Goal: Transaction & Acquisition: Book appointment/travel/reservation

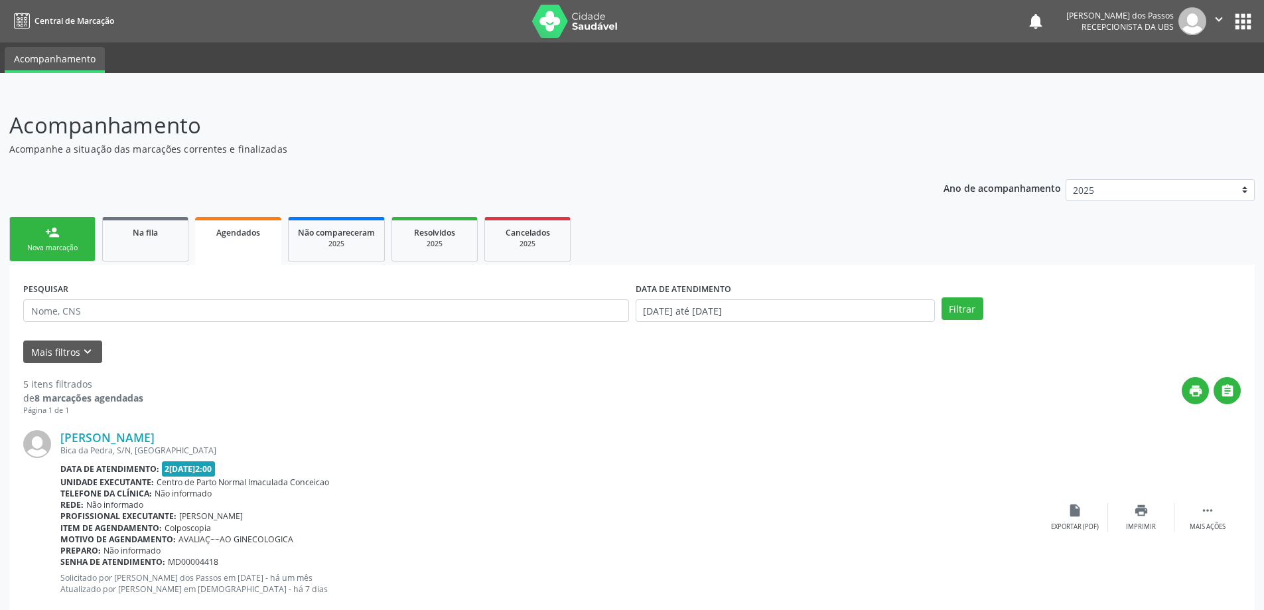
click at [73, 240] on link "person_add Nova marcação" at bounding box center [52, 239] width 86 height 44
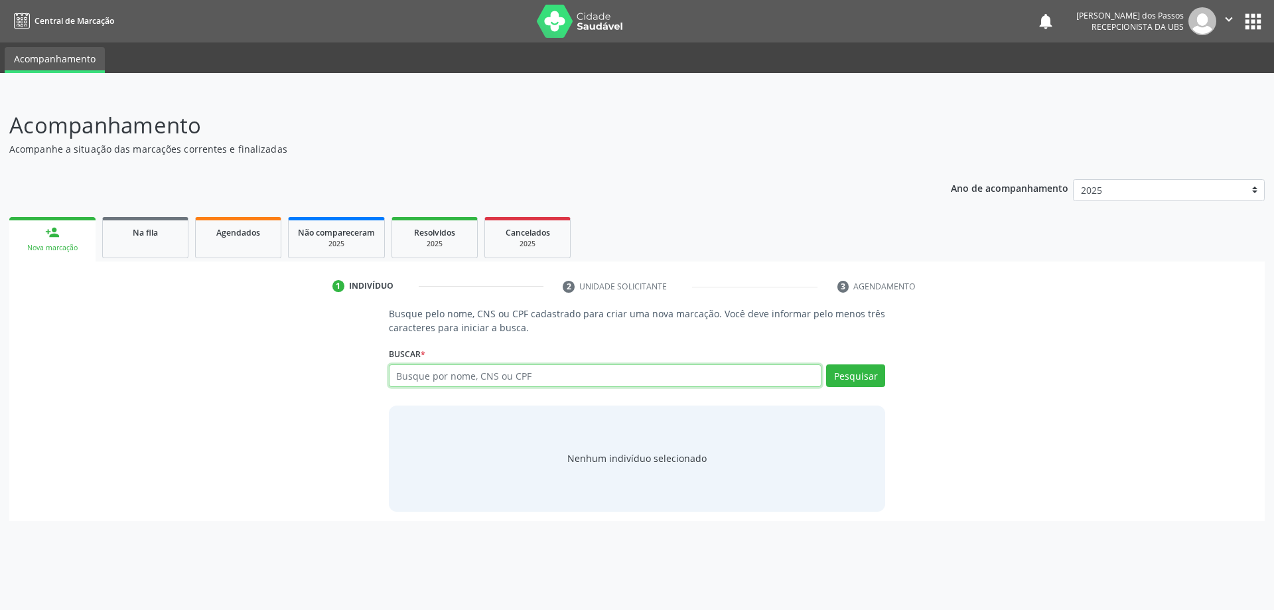
click at [439, 378] on input "text" at bounding box center [605, 375] width 433 height 23
type input "703201600185298"
click at [865, 380] on button "Pesquisar" at bounding box center [855, 375] width 59 height 23
type input "703201600185298"
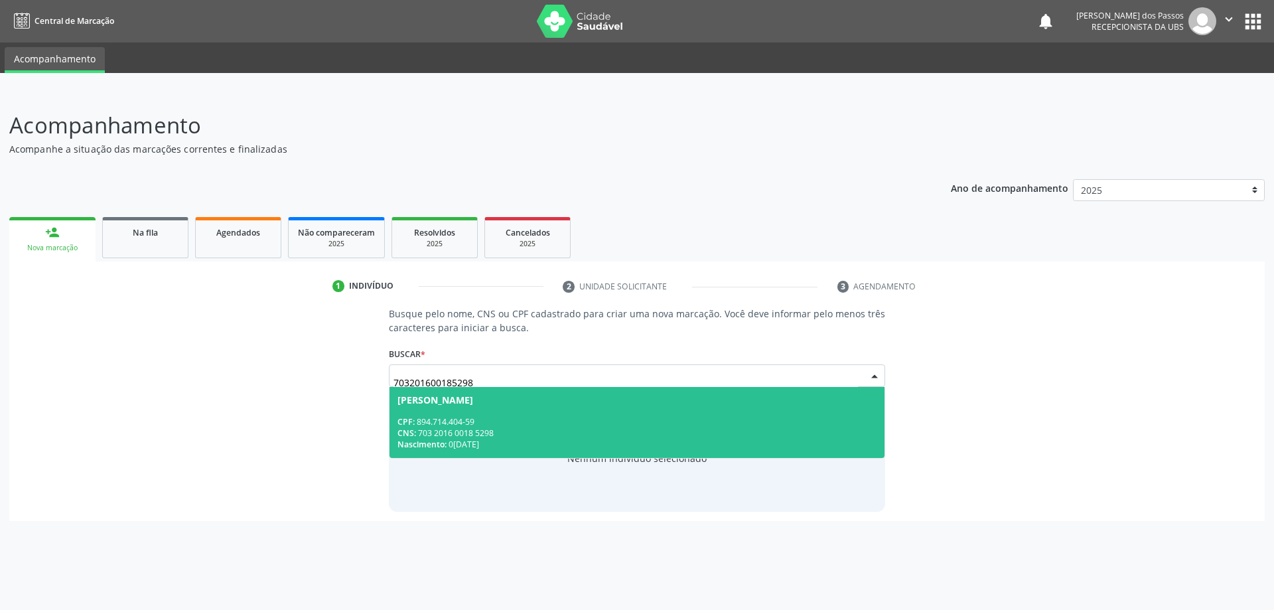
click at [570, 416] on div "CPF: 894.714.404-59" at bounding box center [637, 421] width 480 height 11
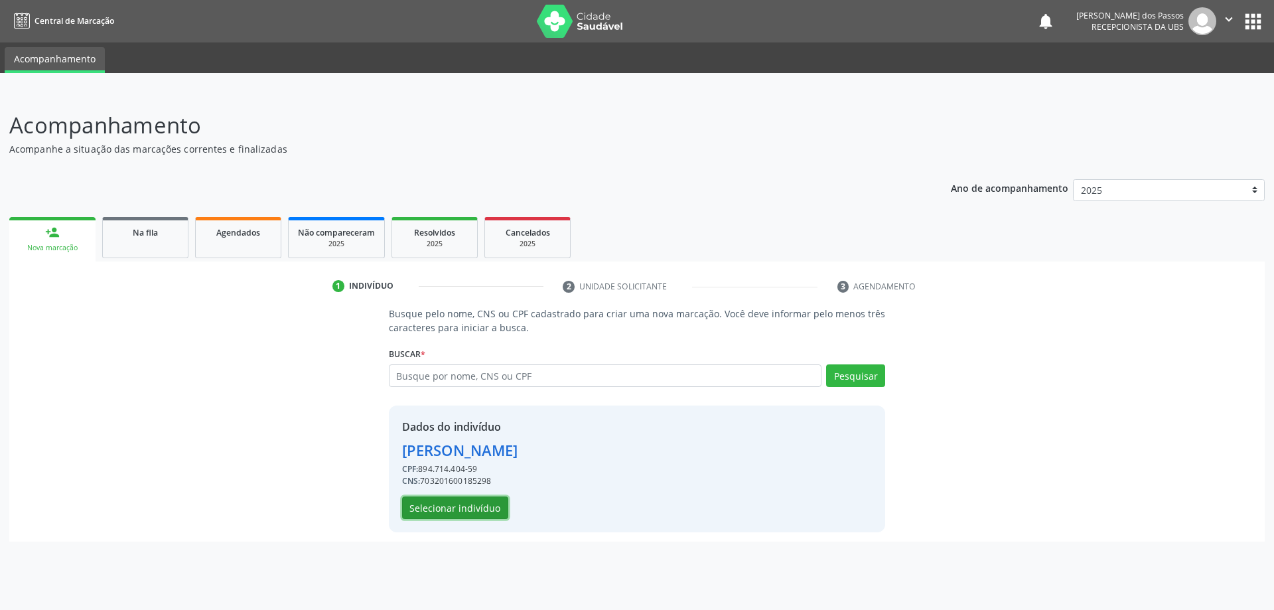
click at [464, 510] on button "Selecionar indivíduo" at bounding box center [455, 507] width 106 height 23
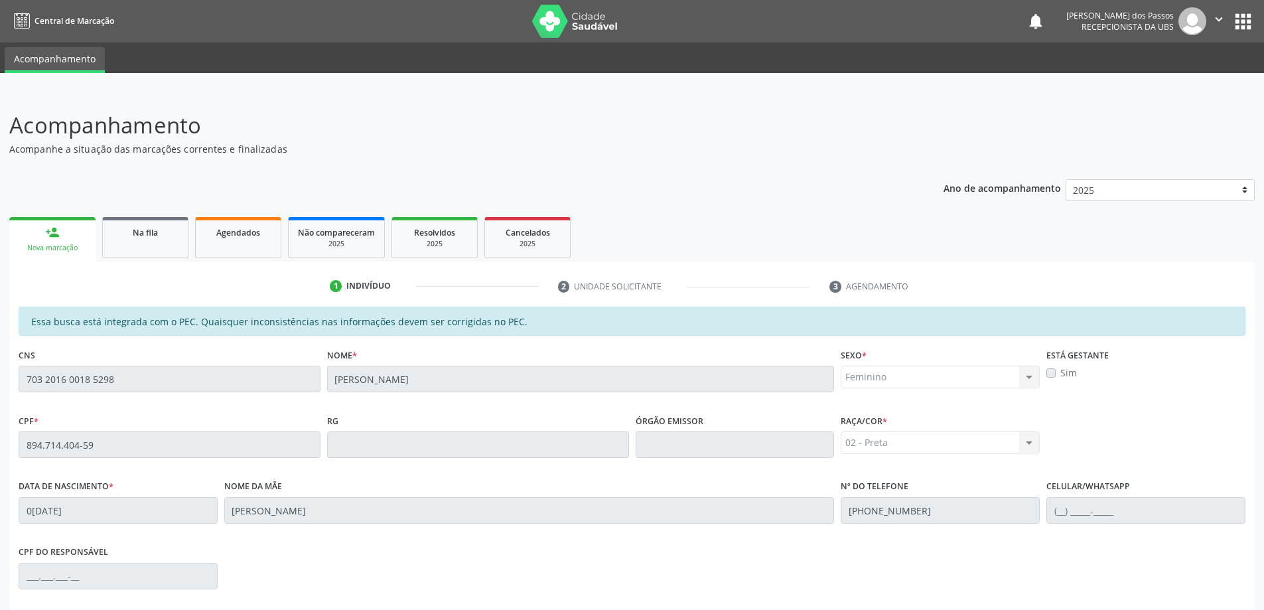
scroll to position [167, 0]
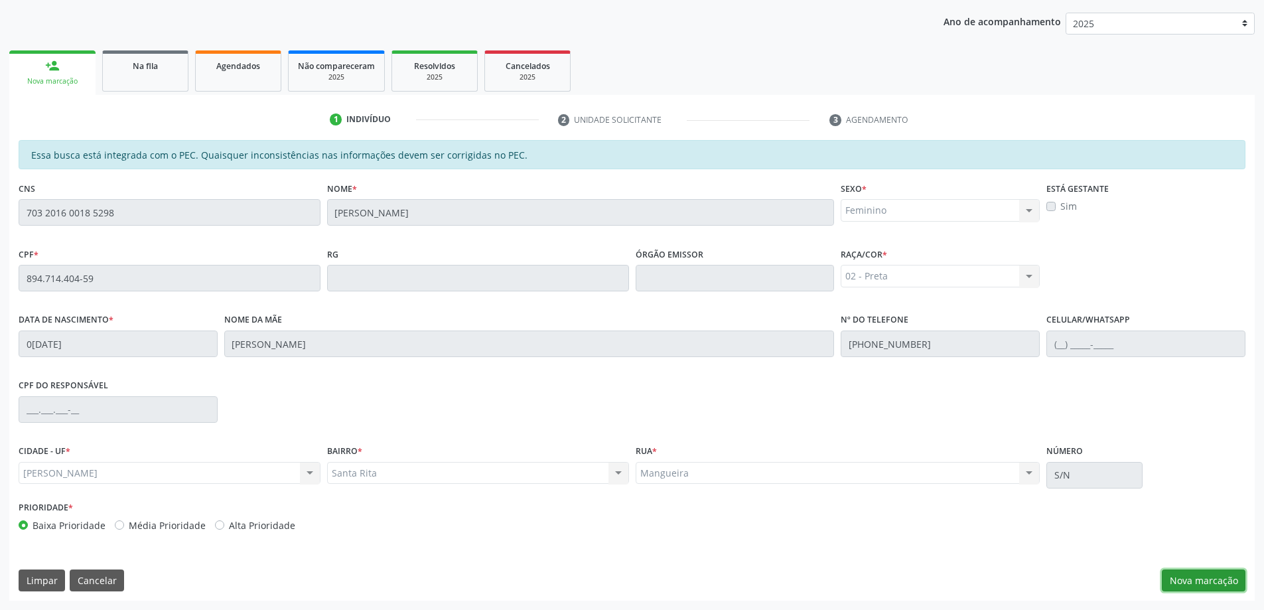
drag, startPoint x: 1222, startPoint y: 579, endPoint x: 930, endPoint y: 440, distance: 323.8
click at [1222, 577] on button "Nova marcação" at bounding box center [1204, 580] width 84 height 23
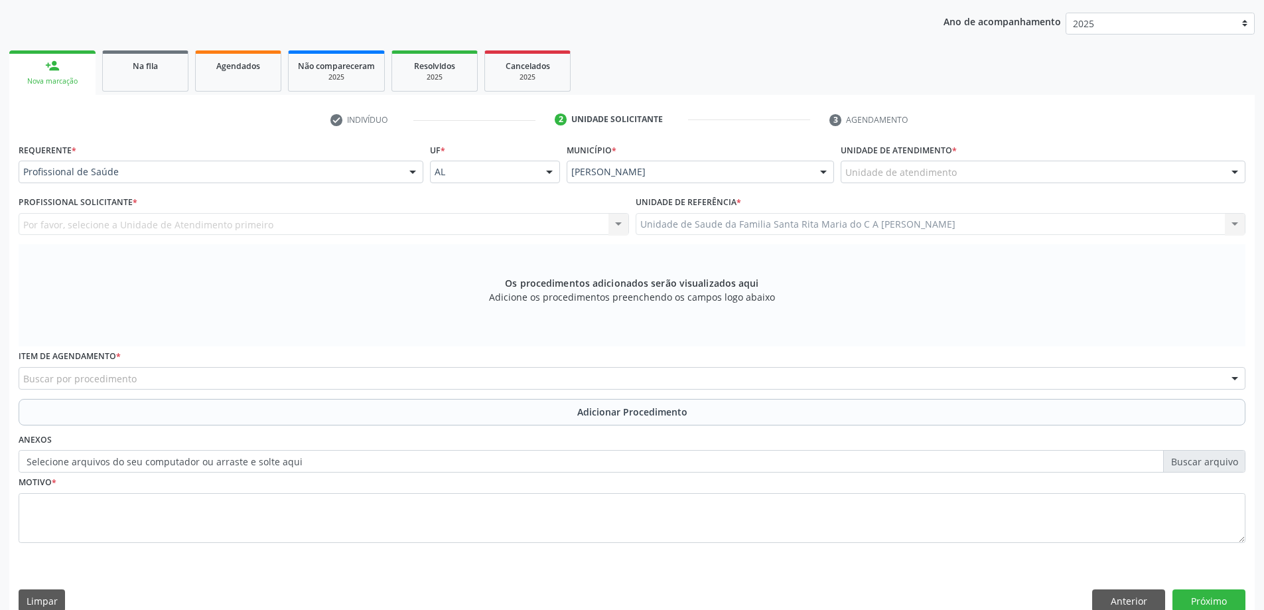
click at [976, 176] on div "Unidade de atendimento" at bounding box center [1043, 172] width 405 height 23
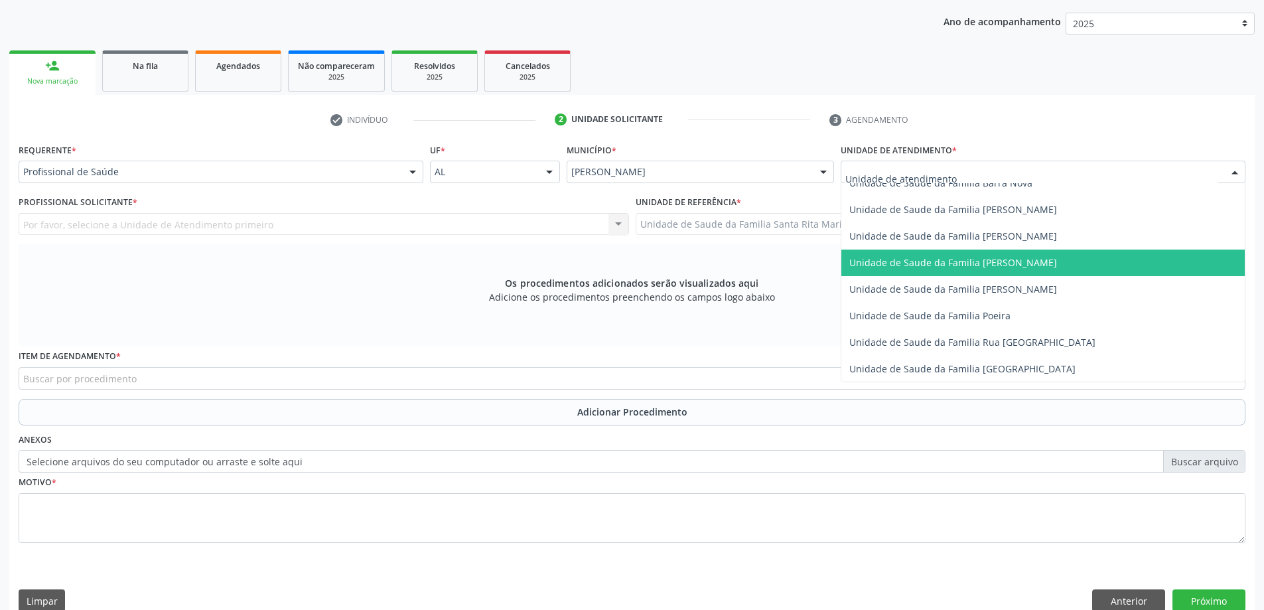
scroll to position [796, 0]
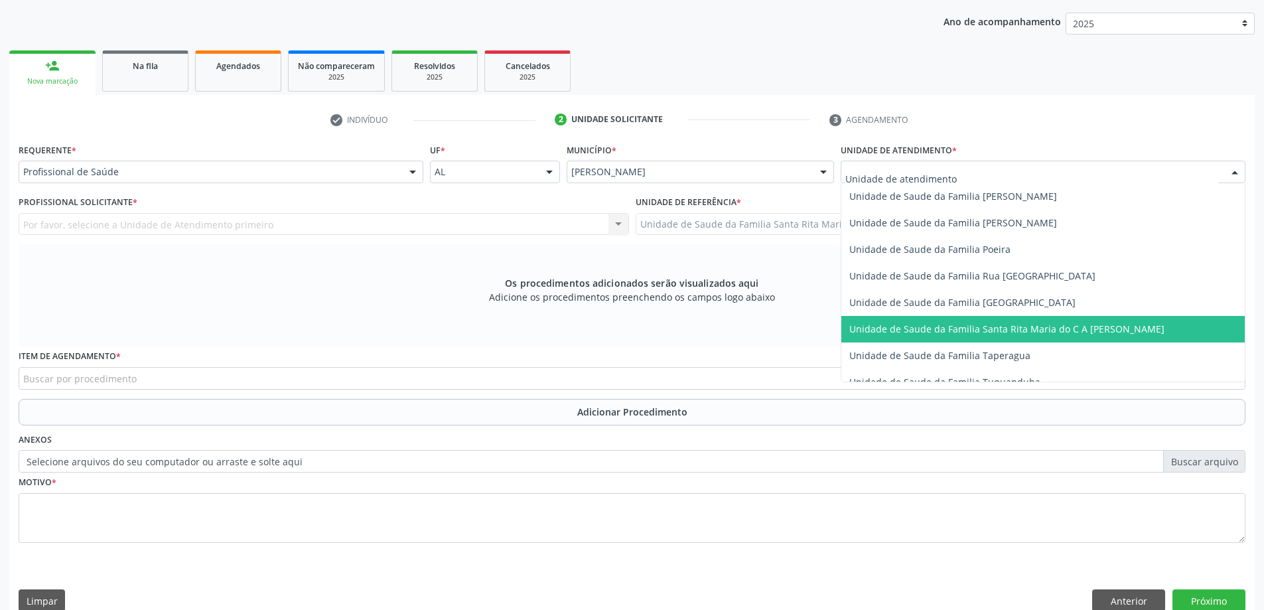
click at [963, 330] on span "Unidade de Saude da Familia Santa Rita Maria do C A [PERSON_NAME]" at bounding box center [1006, 328] width 315 height 13
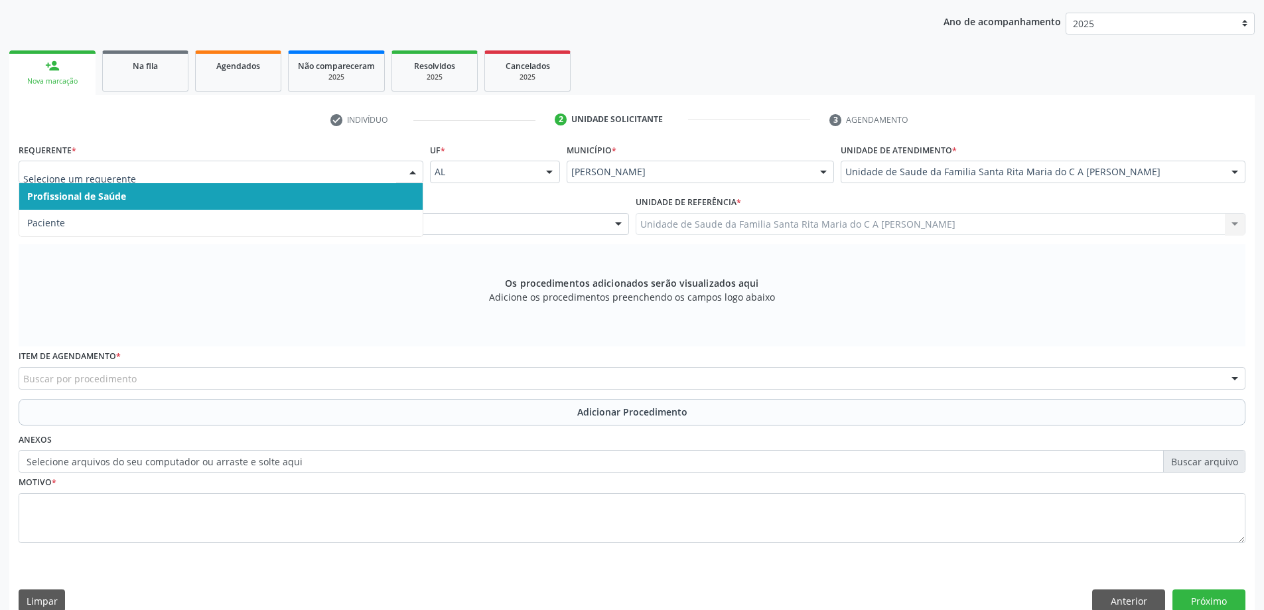
click at [200, 198] on span "Profissional de Saúde" at bounding box center [220, 196] width 403 height 27
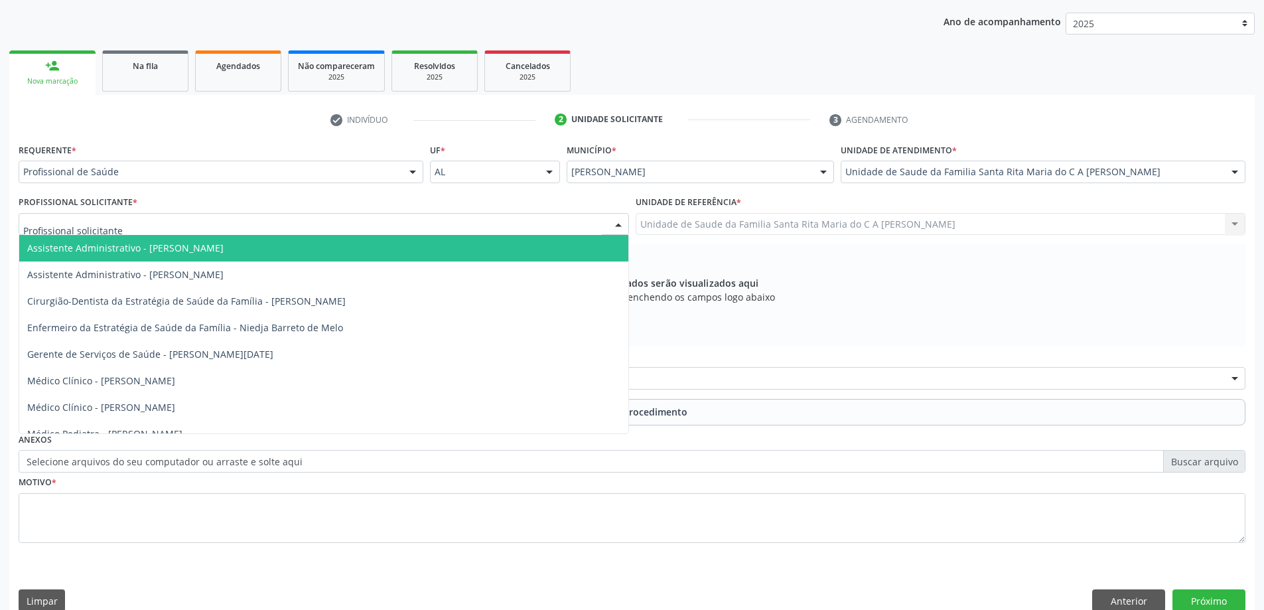
click at [192, 228] on div at bounding box center [324, 224] width 610 height 23
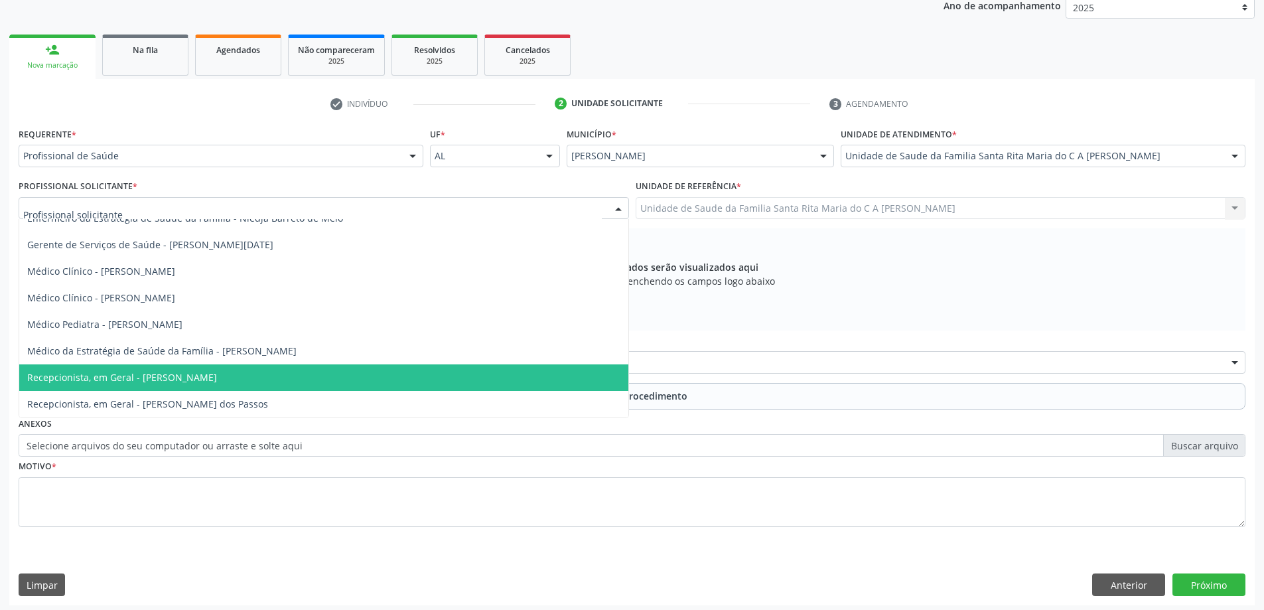
scroll to position [187, 0]
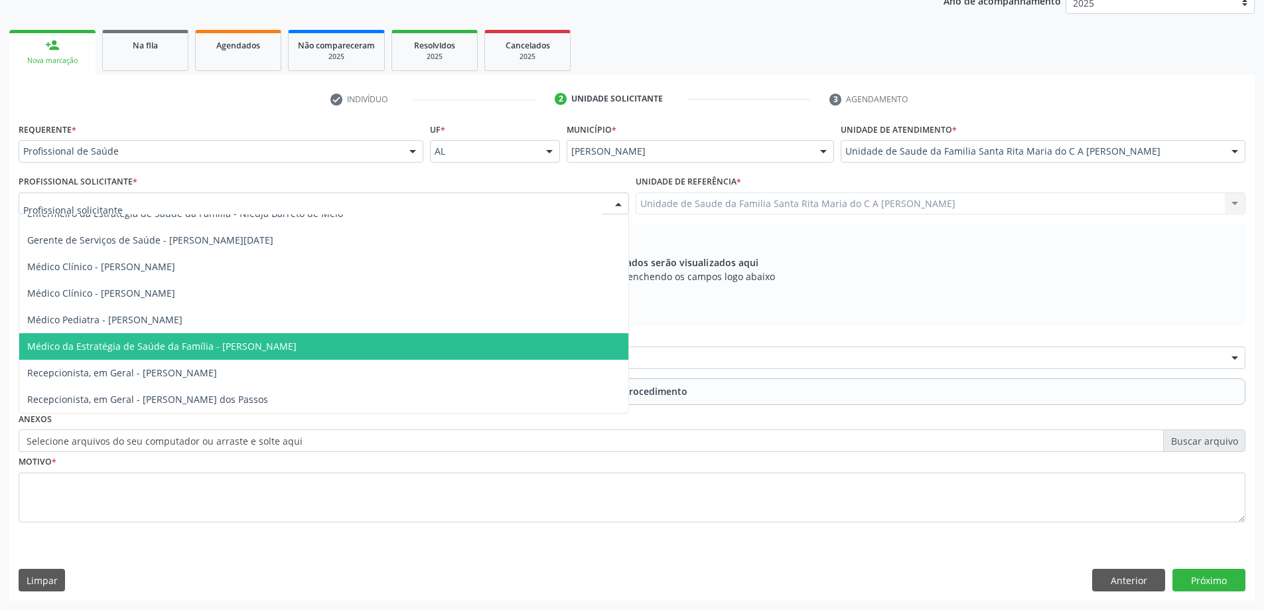
click at [218, 346] on span "Médico da Estratégia de Saúde da Família - [PERSON_NAME]" at bounding box center [161, 346] width 269 height 13
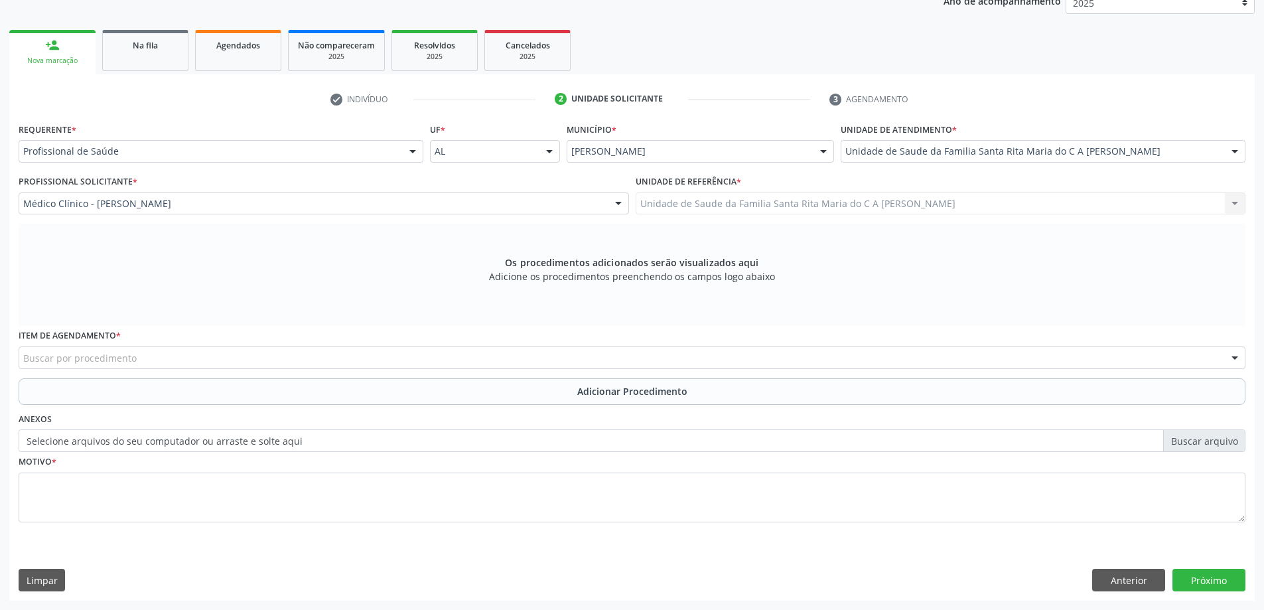
click at [201, 357] on div "Buscar por procedimento" at bounding box center [632, 357] width 1227 height 23
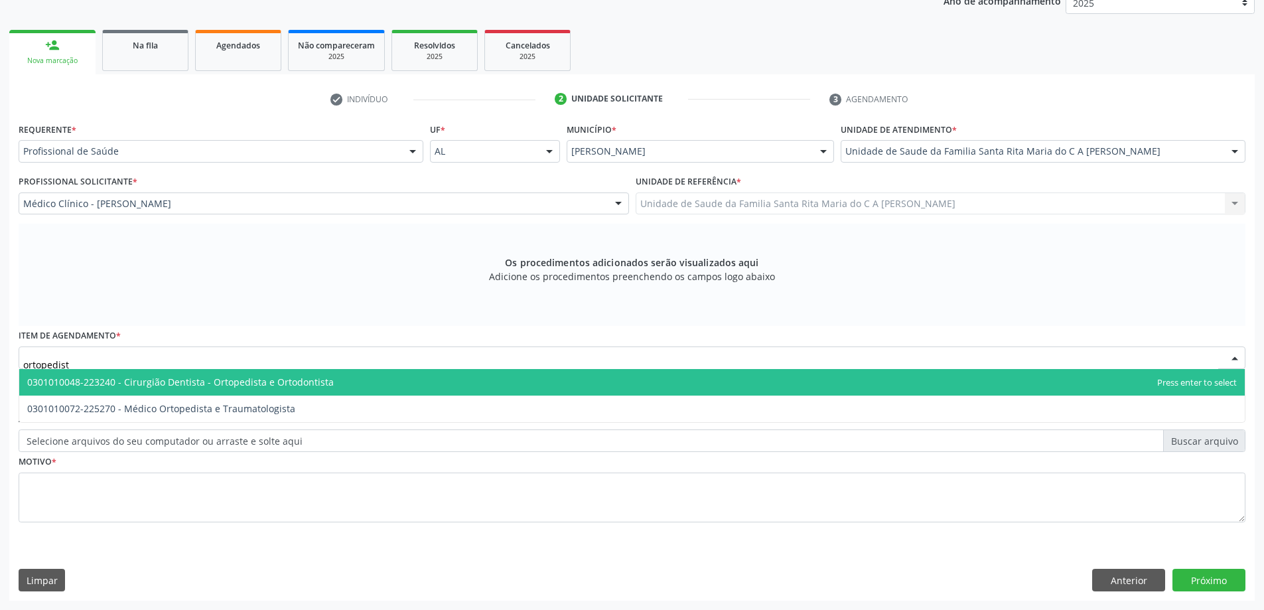
type input "ortopedista"
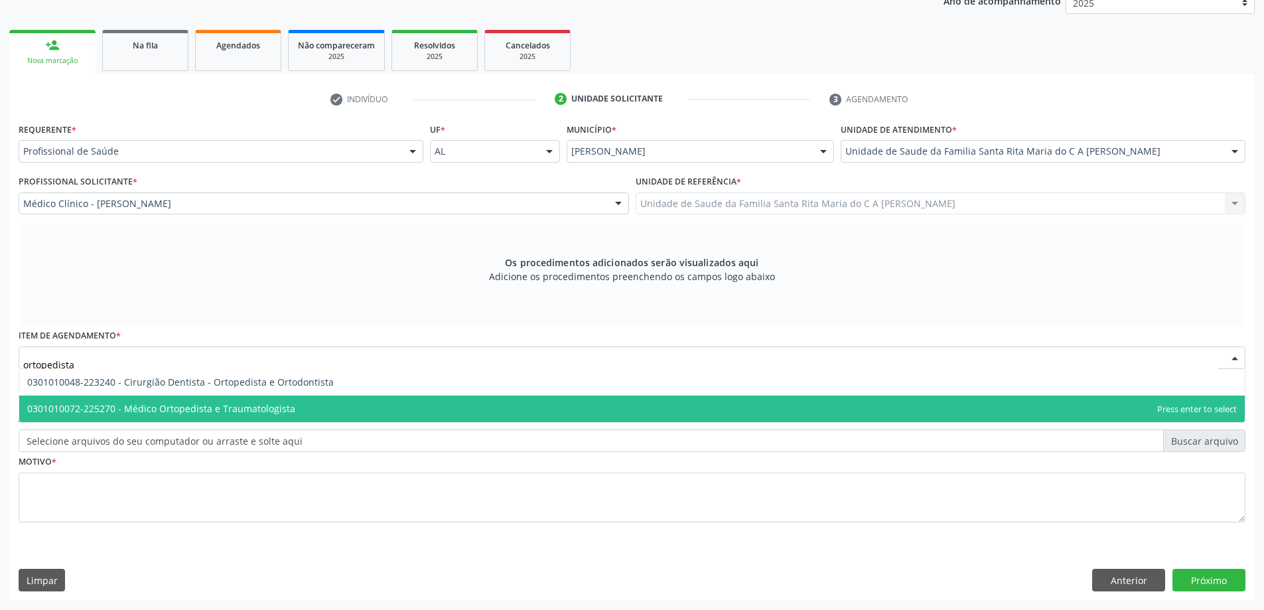
click at [216, 417] on span "0301010072-225270 - Médico Ortopedista e Traumatologista" at bounding box center [631, 408] width 1225 height 27
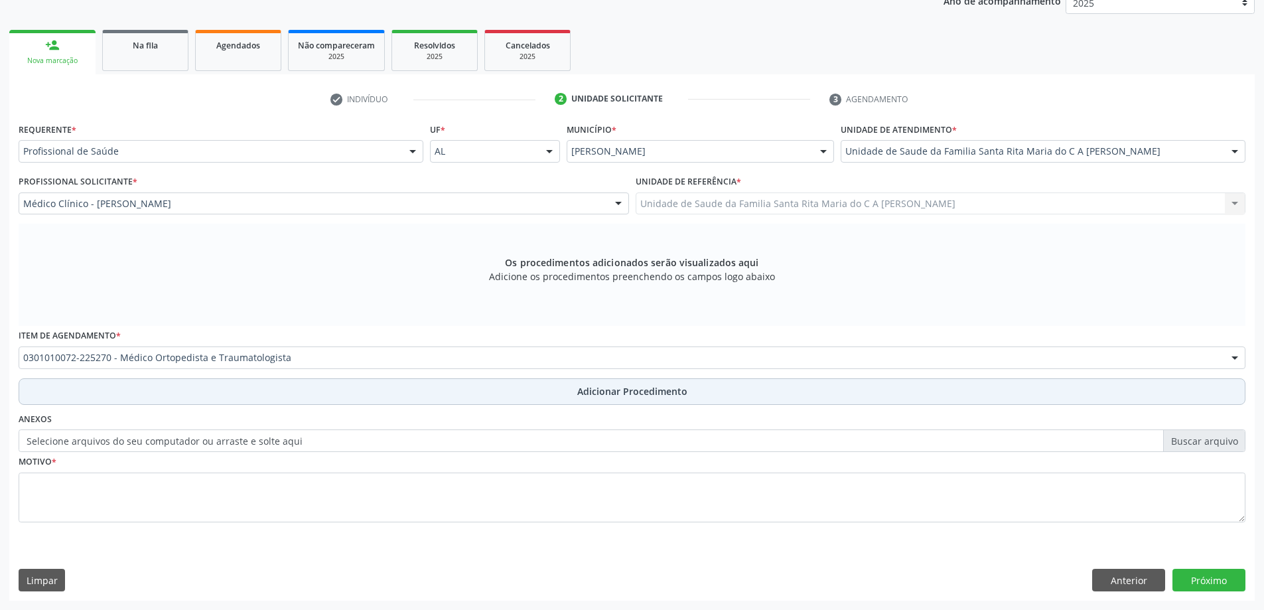
click at [204, 395] on button "Adicionar Procedimento" at bounding box center [632, 391] width 1227 height 27
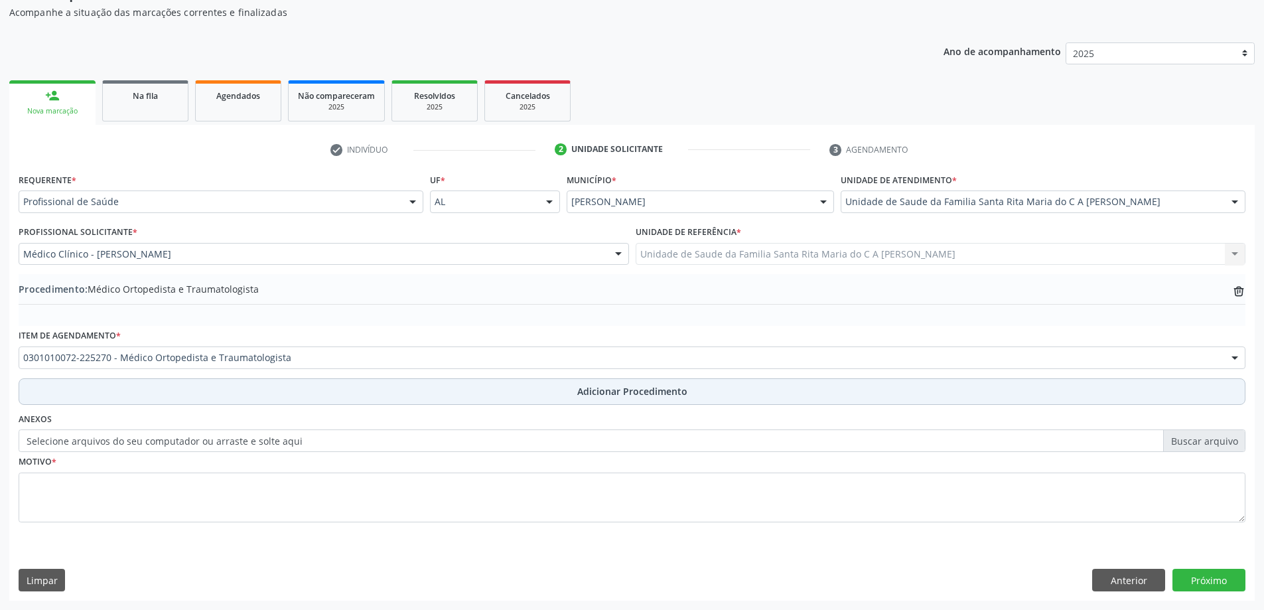
scroll to position [137, 0]
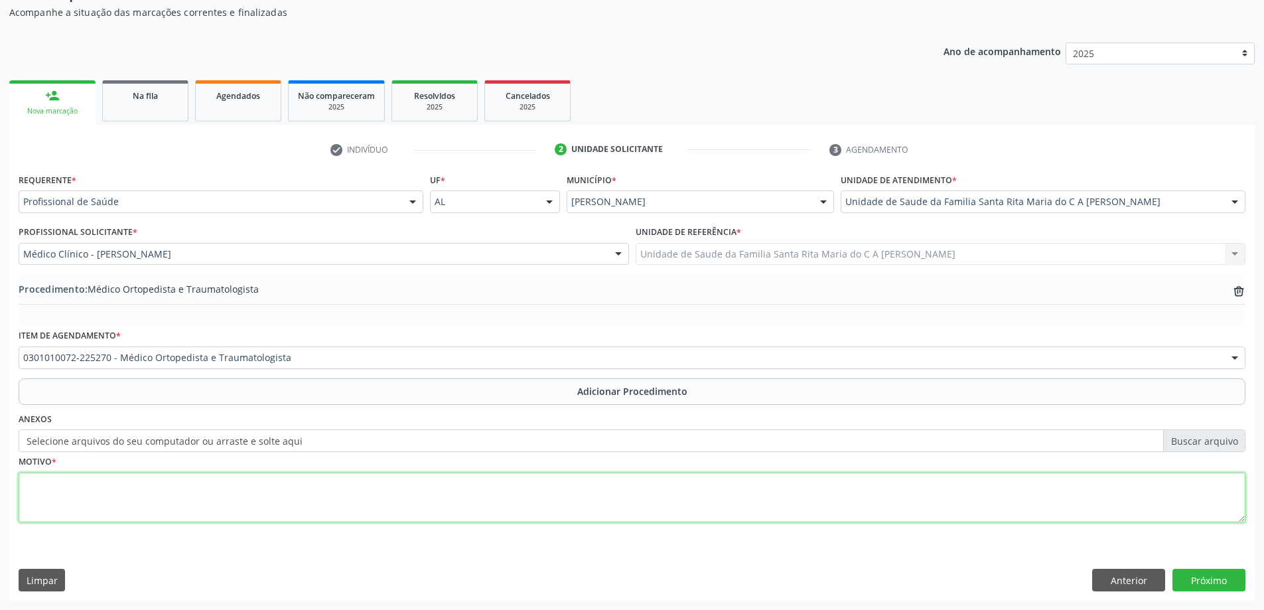
click at [194, 490] on textarea at bounding box center [632, 497] width 1227 height 50
type textarea "dor no joelho esquerdo"
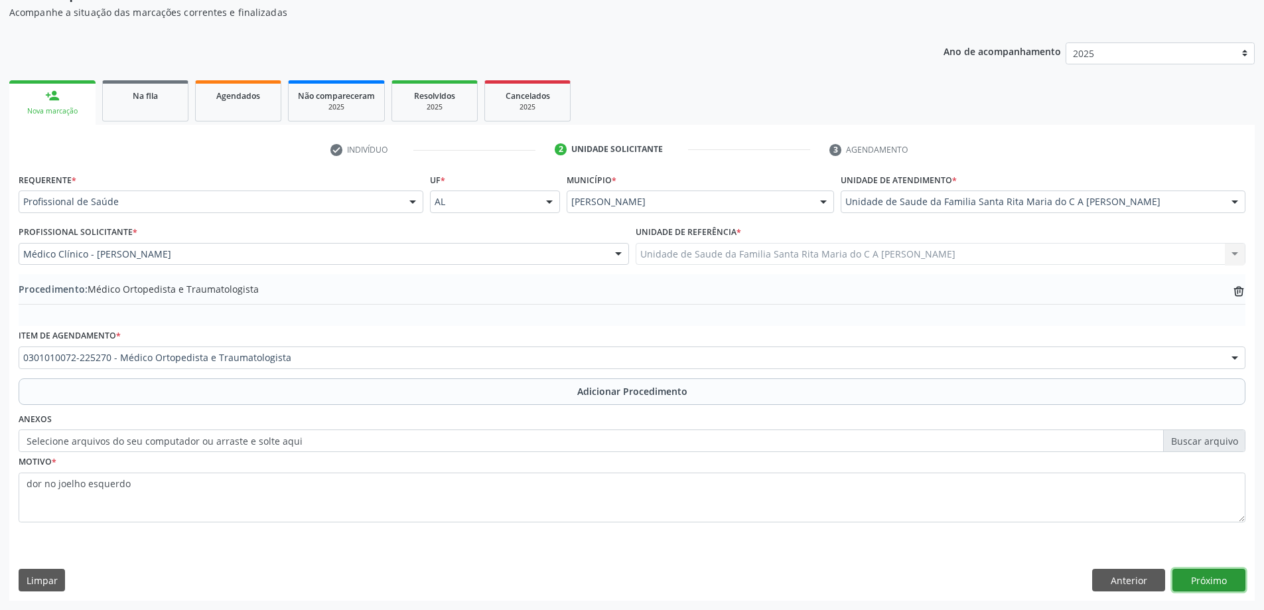
click at [1186, 586] on button "Próximo" at bounding box center [1208, 580] width 73 height 23
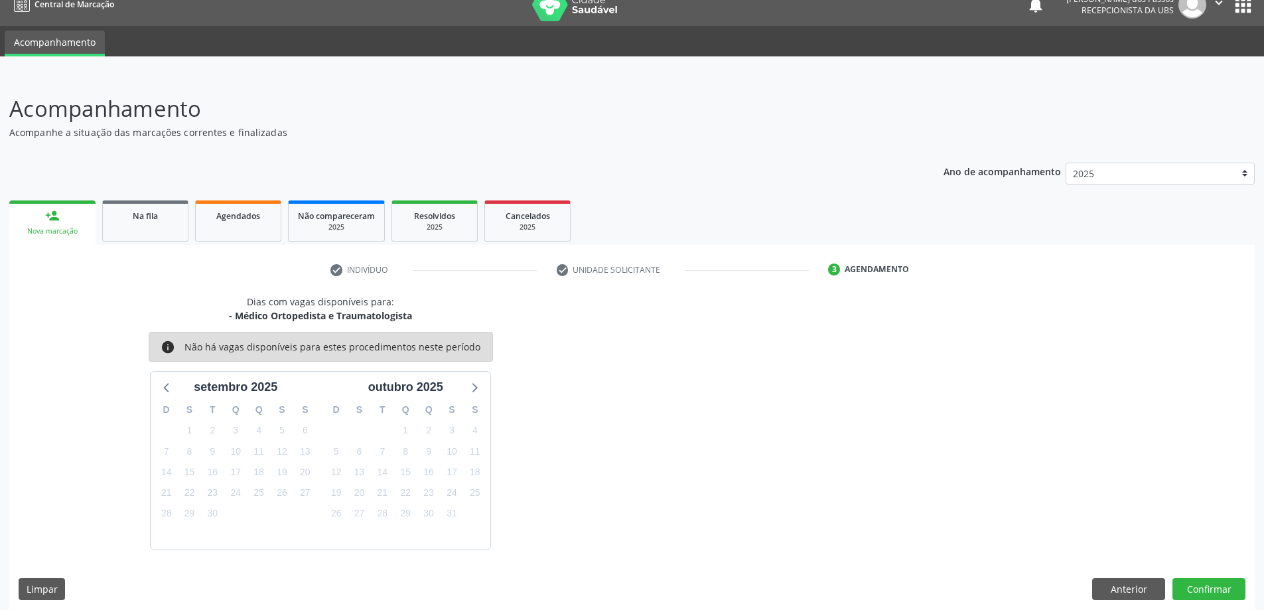
scroll to position [25, 0]
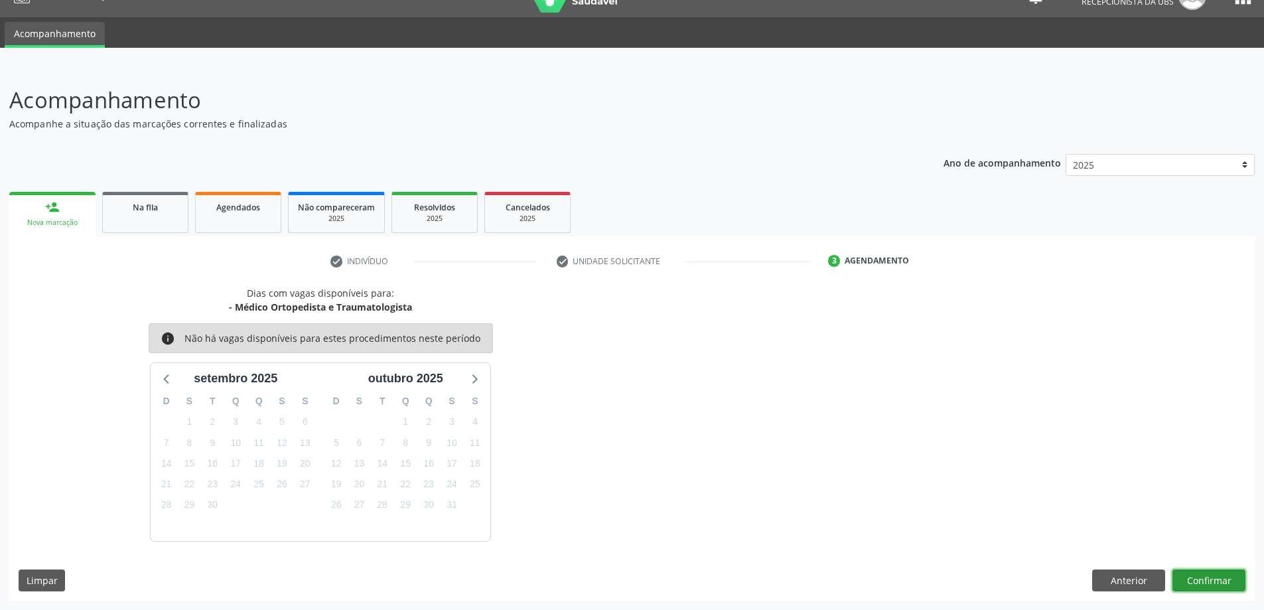
click at [1200, 577] on button "Confirmar" at bounding box center [1208, 580] width 73 height 23
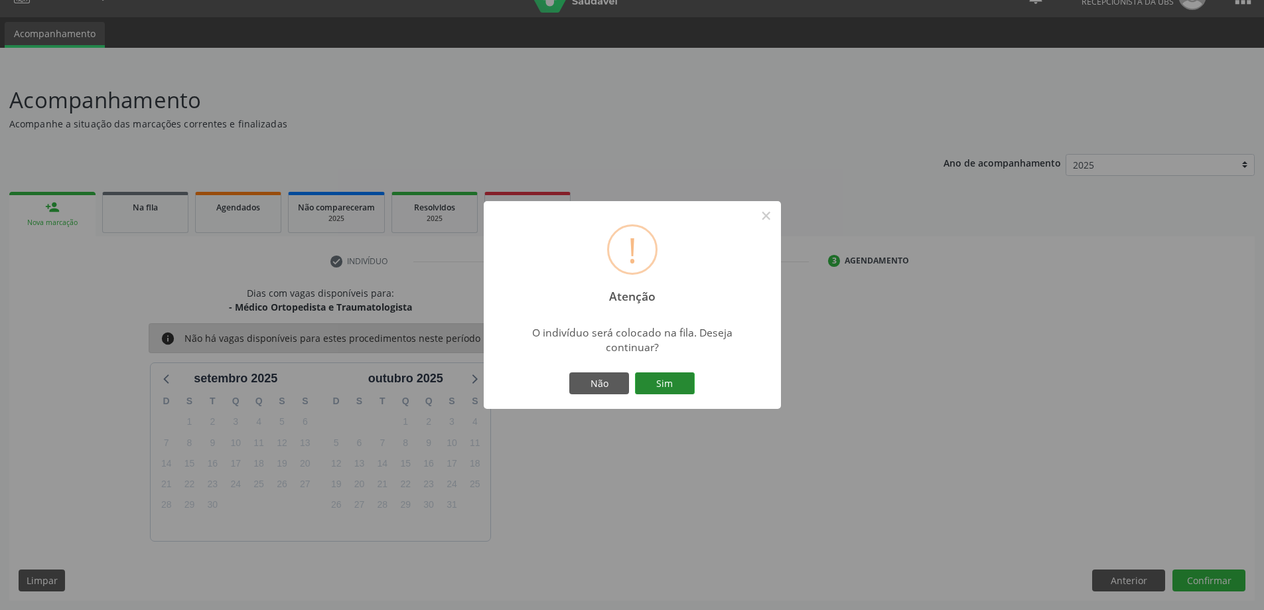
click at [646, 381] on button "Sim" at bounding box center [665, 383] width 60 height 23
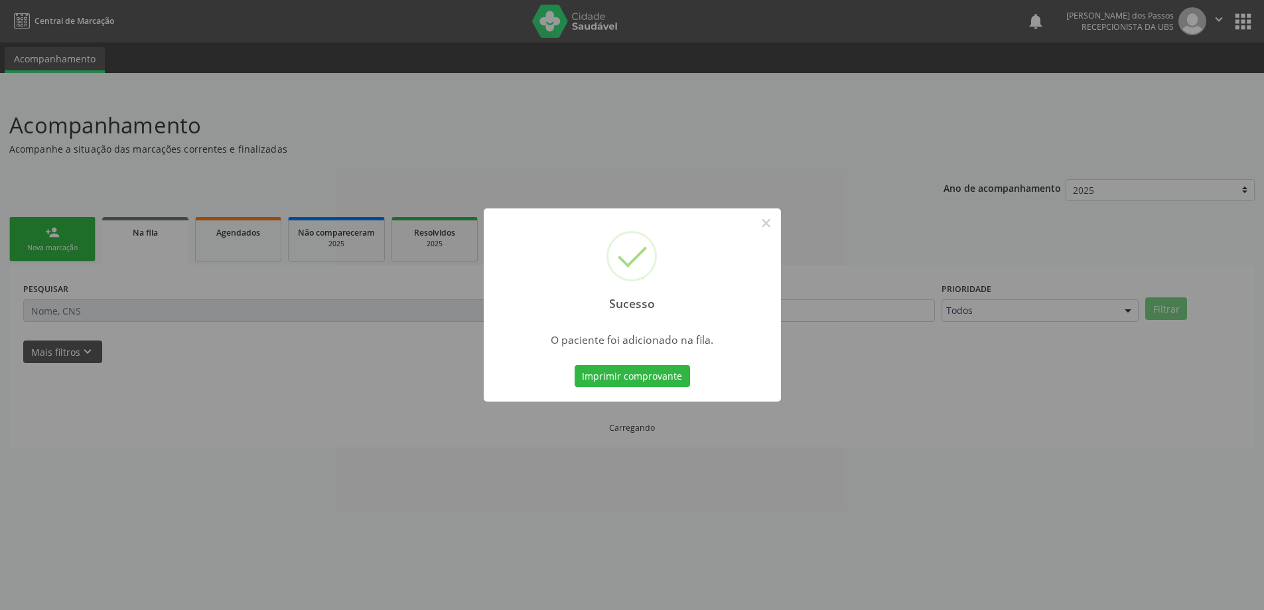
scroll to position [0, 0]
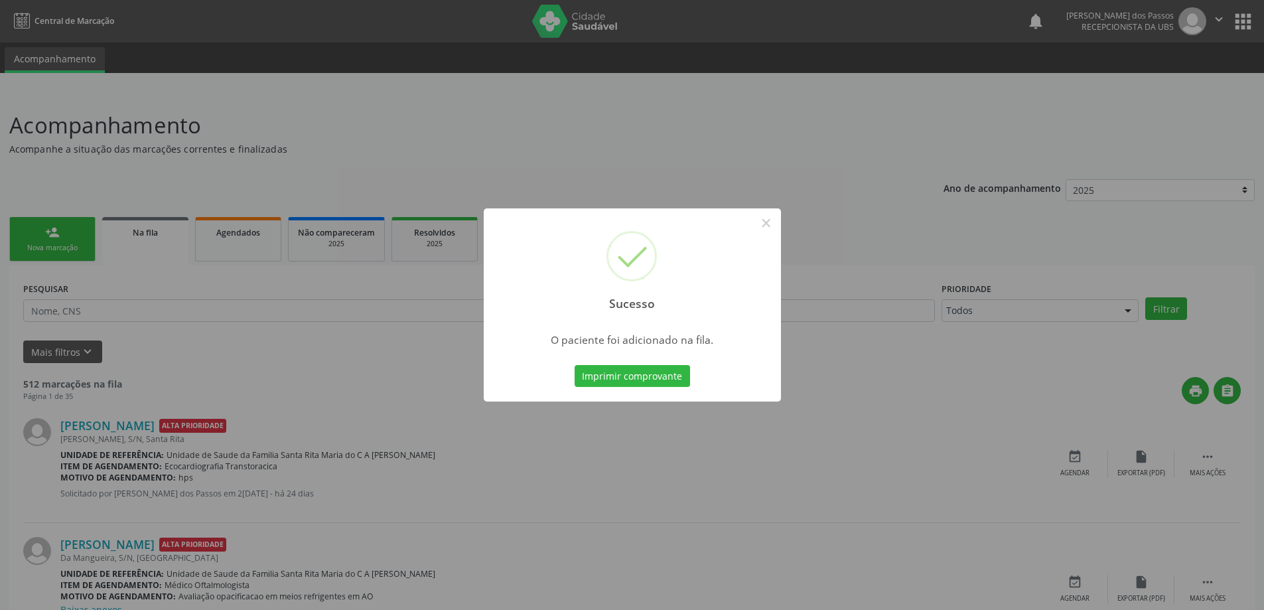
click at [646, 381] on button "Imprimir comprovante" at bounding box center [632, 376] width 115 height 23
